Goal: Navigation & Orientation: Find specific page/section

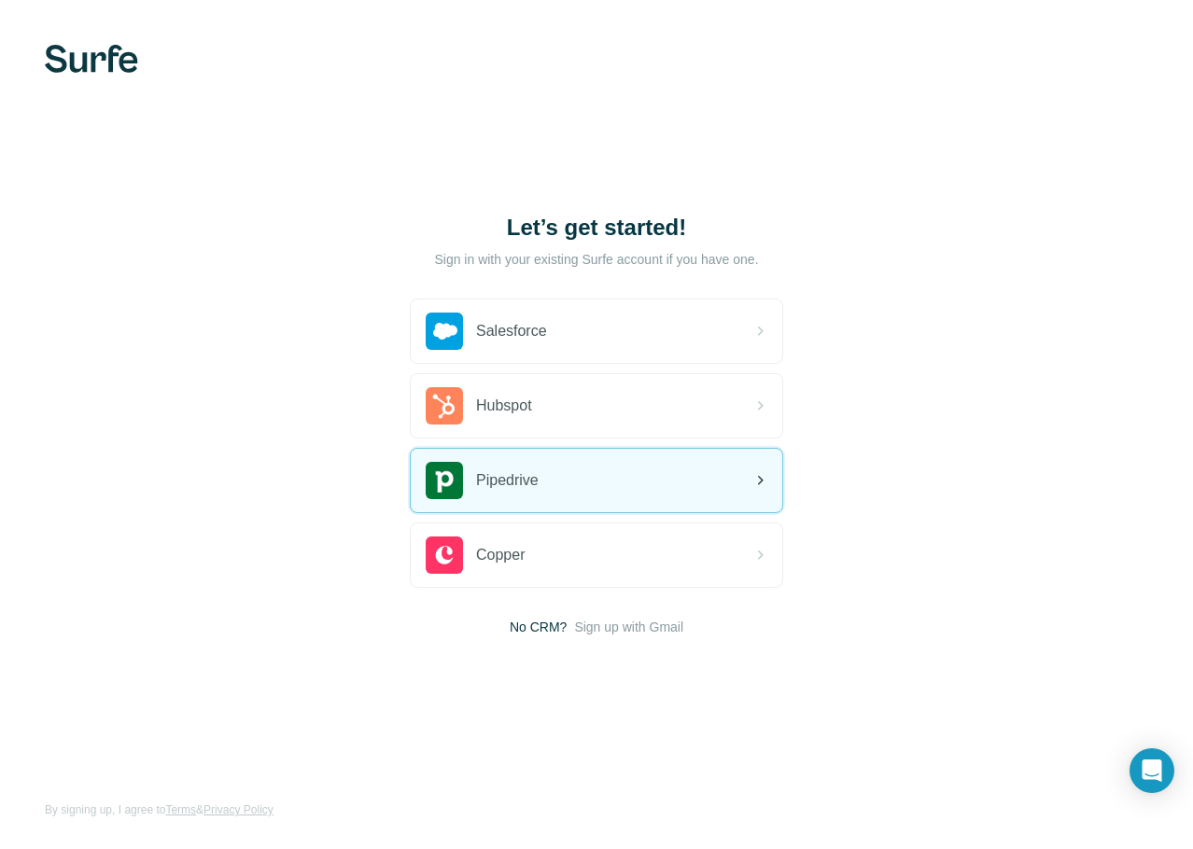
click at [497, 468] on div "Pipedrive" at bounding box center [482, 480] width 113 height 37
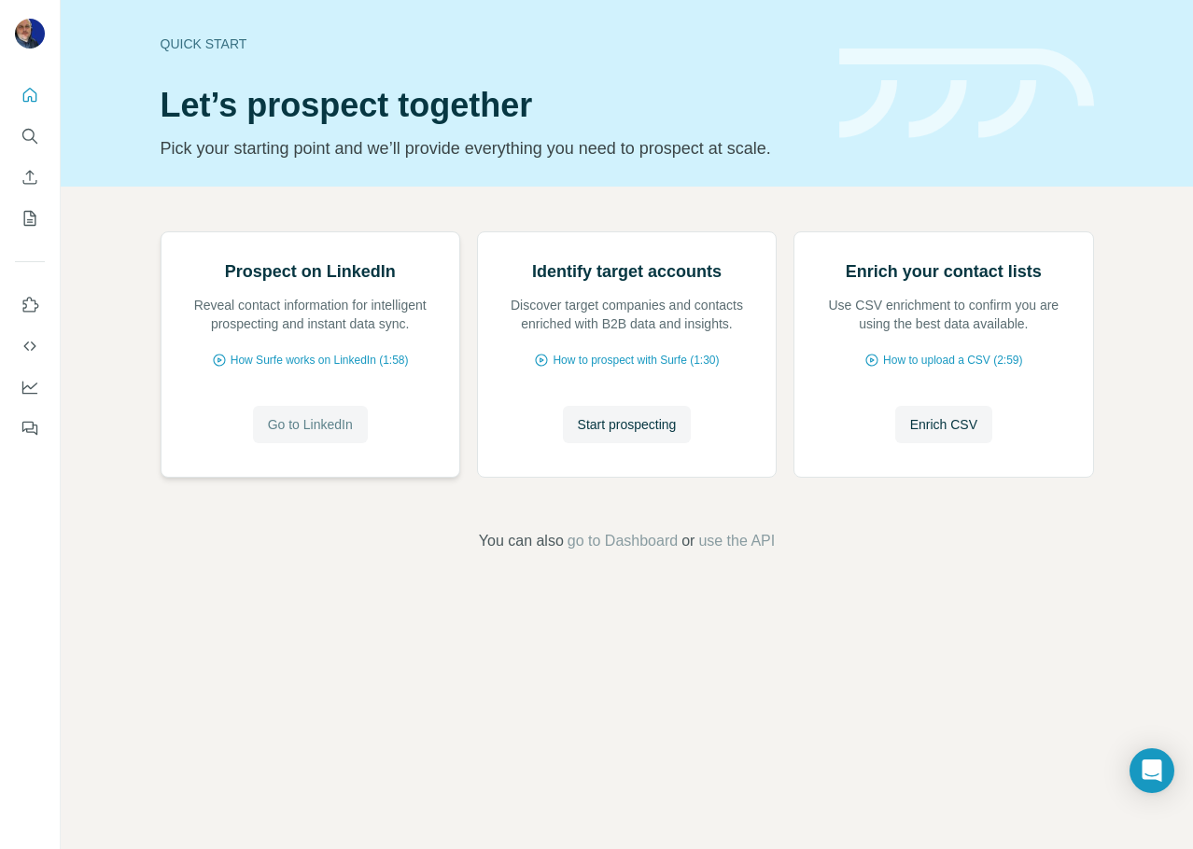
click at [356, 443] on button "Go to LinkedIn" at bounding box center [310, 424] width 115 height 37
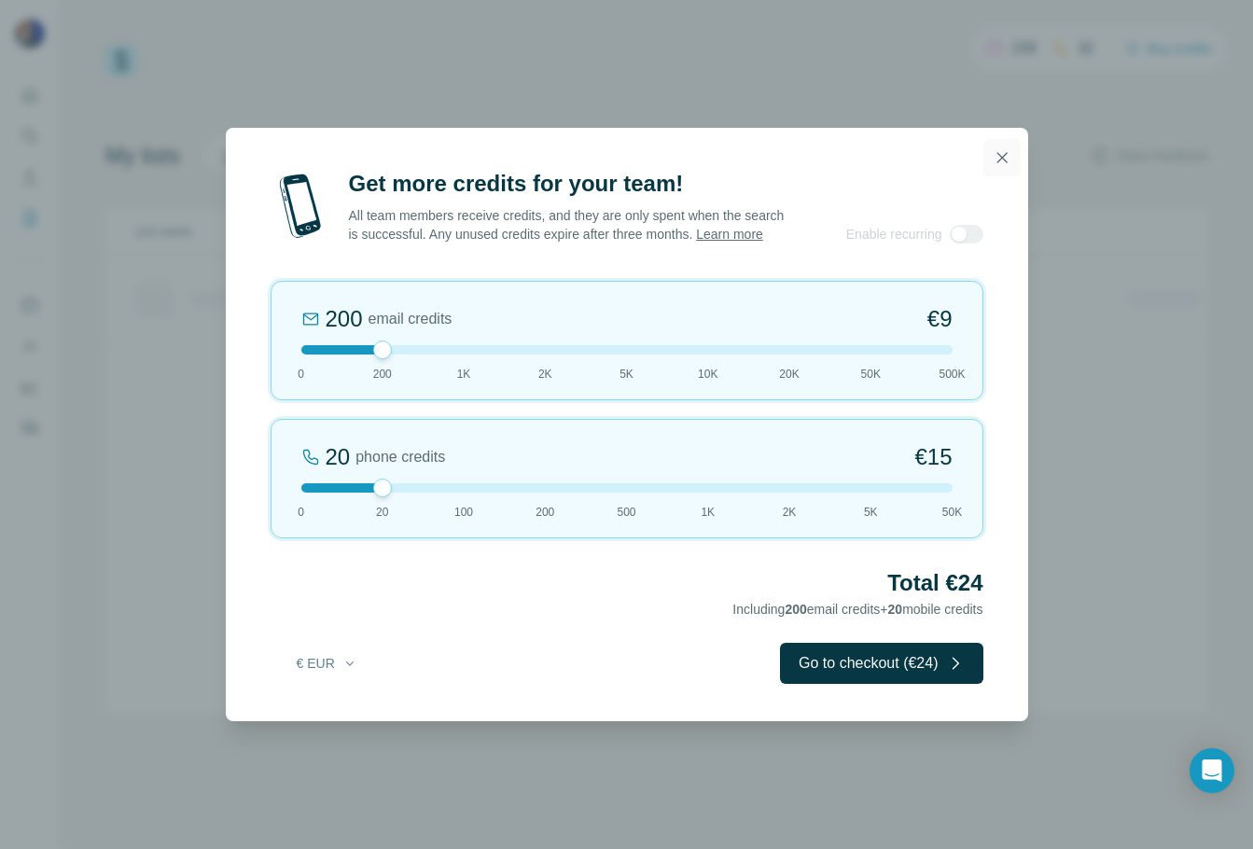
click at [997, 155] on icon "button" at bounding box center [1002, 157] width 19 height 19
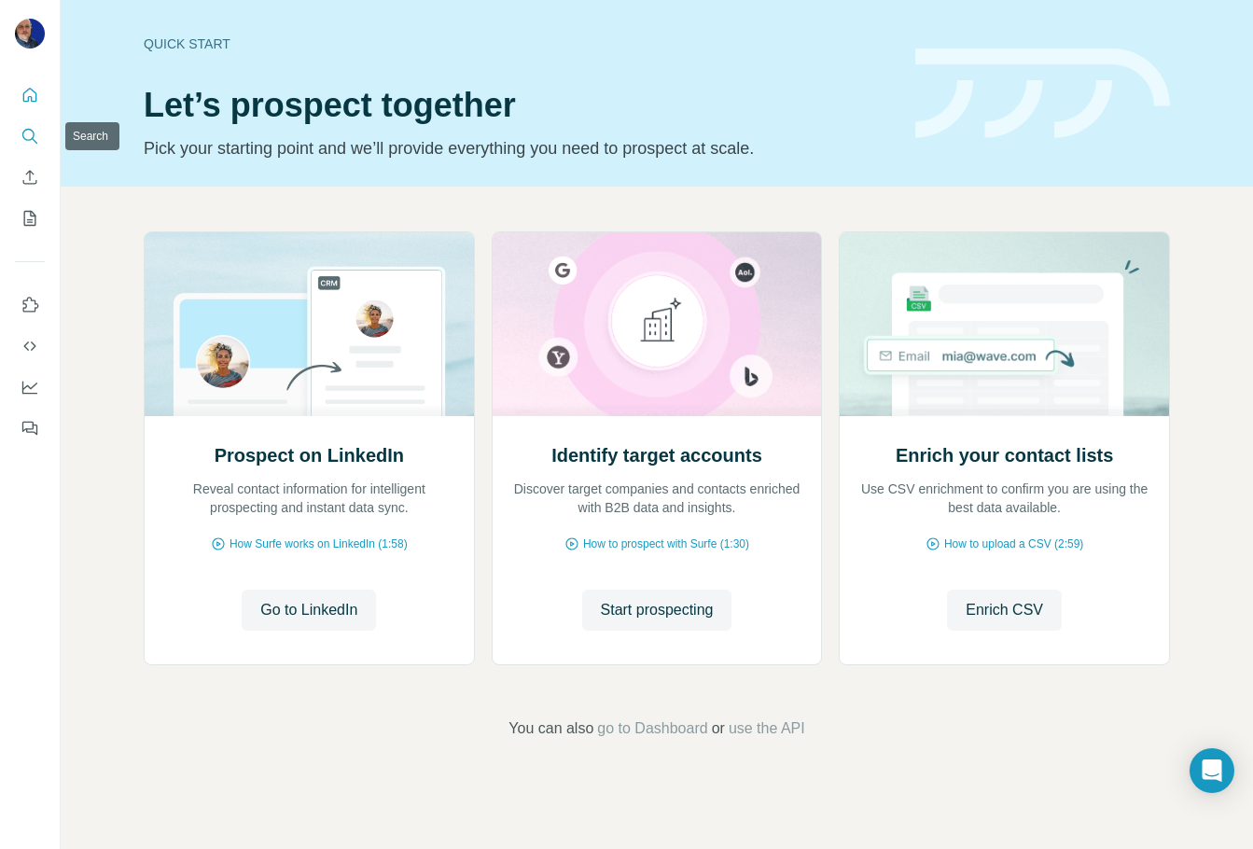
click at [30, 143] on icon "Search" at bounding box center [30, 136] width 19 height 19
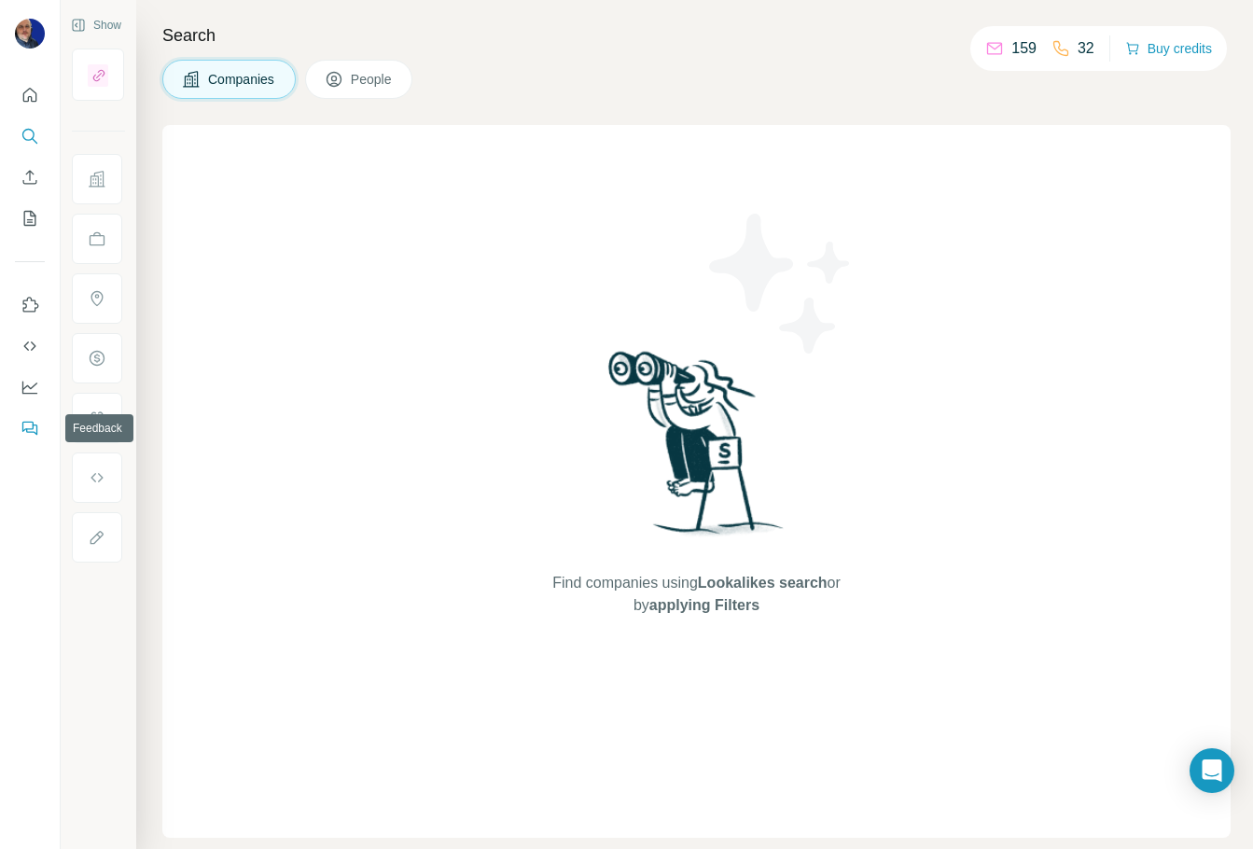
click at [31, 434] on icon "Feedback" at bounding box center [30, 428] width 19 height 19
